Goal: Entertainment & Leisure: Consume media (video, audio)

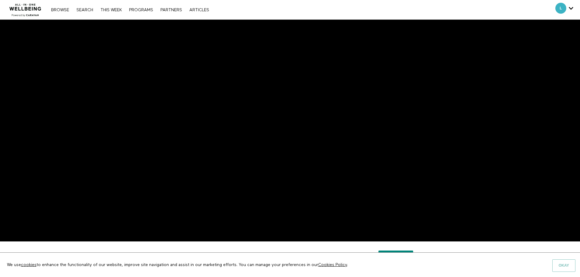
click at [558, 263] on button "Okay" at bounding box center [563, 266] width 23 height 12
click at [568, 264] on button "Okay" at bounding box center [563, 266] width 23 height 12
click at [564, 266] on button "Okay" at bounding box center [563, 266] width 23 height 12
click at [559, 264] on button "Okay" at bounding box center [563, 266] width 23 height 12
